Goal: Task Accomplishment & Management: Manage account settings

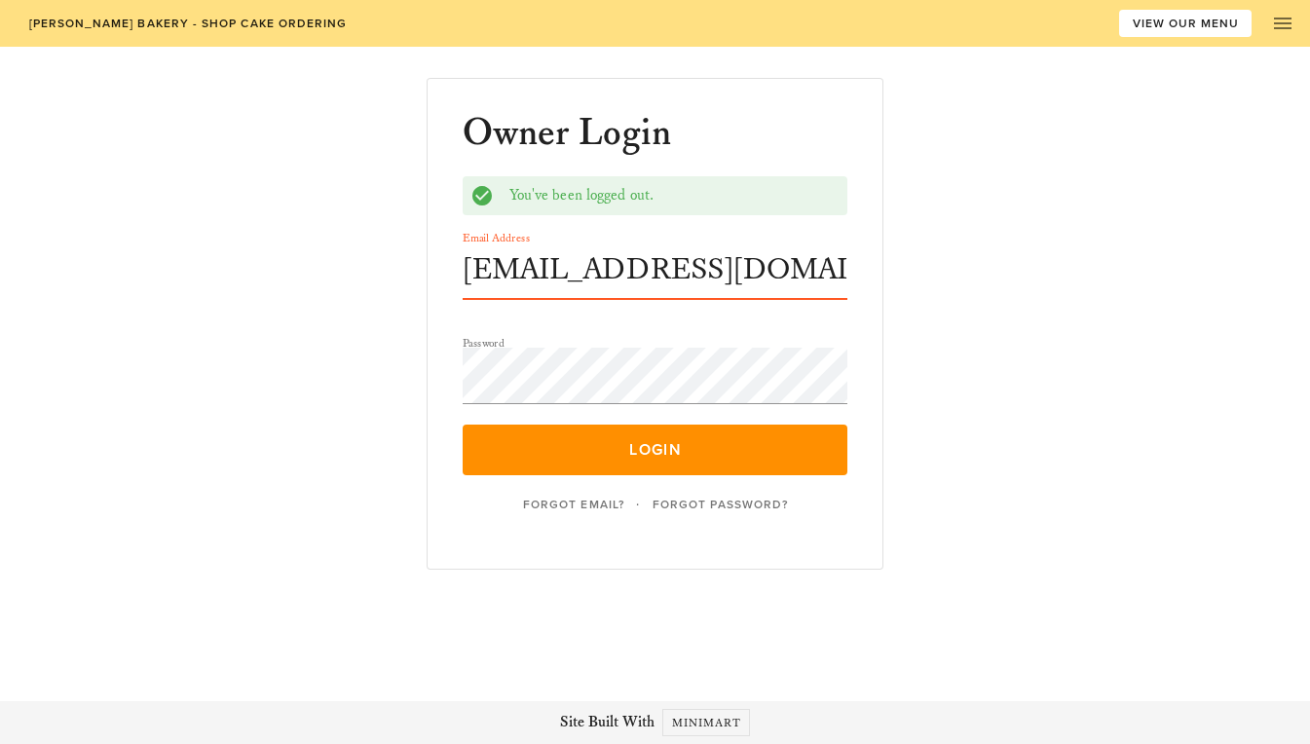
click at [463, 425] on button "Login" at bounding box center [656, 450] width 386 height 51
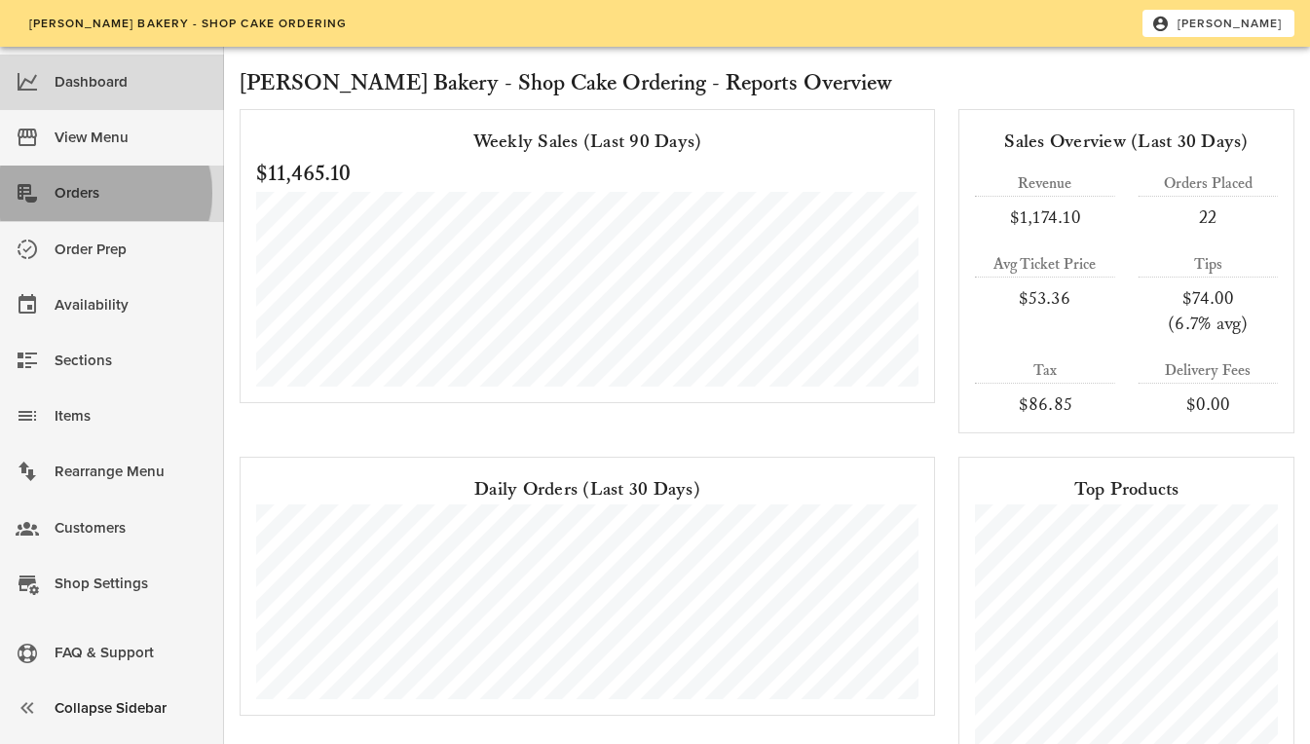
click at [112, 213] on div "Orders" at bounding box center [132, 194] width 154 height 48
